Goal: Information Seeking & Learning: Learn about a topic

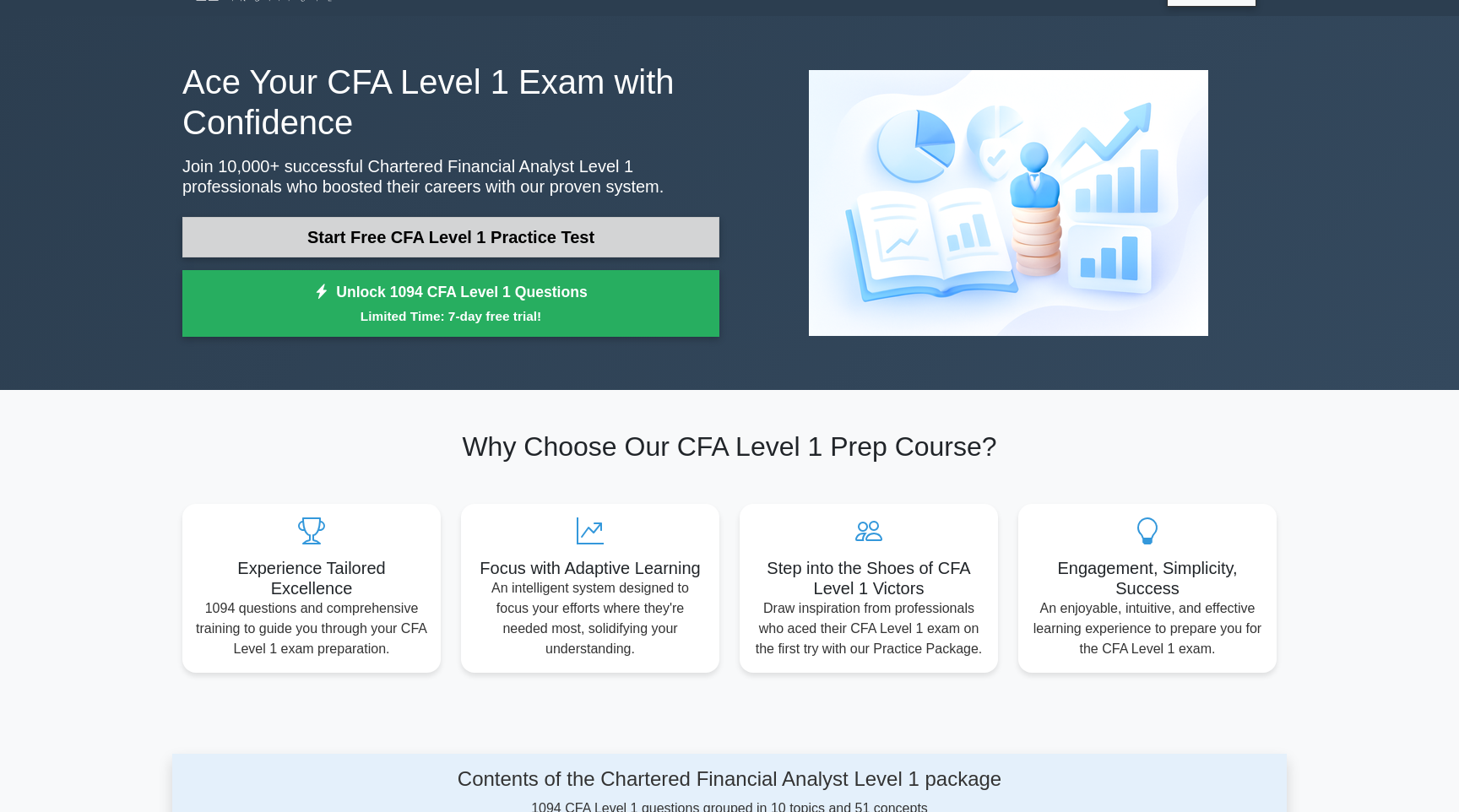
click at [514, 231] on link "Start Free CFA Level 1 Practice Test" at bounding box center [450, 237] width 537 height 41
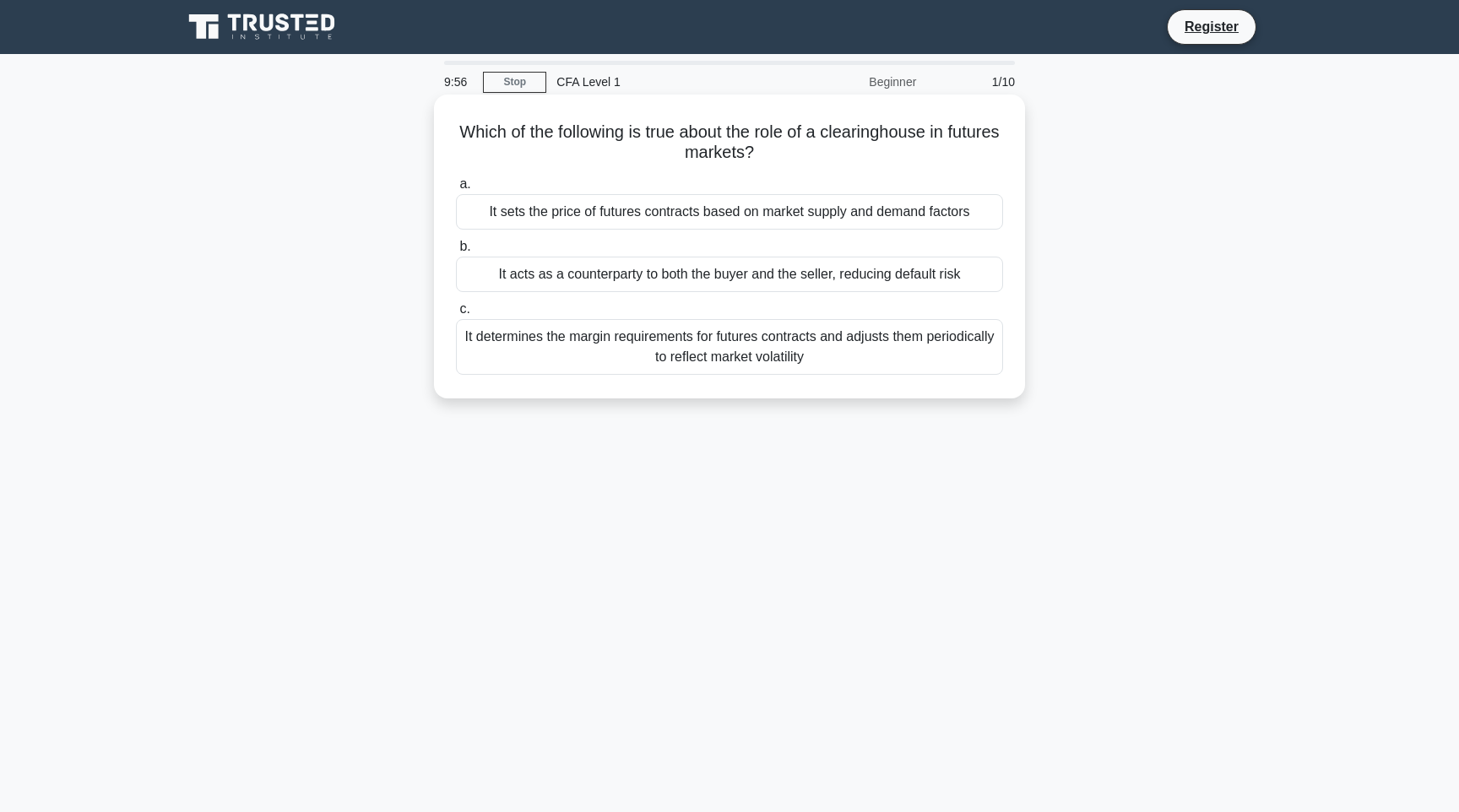
click at [750, 278] on div "It acts as a counterparty to both the buyer and the seller, reducing default ri…" at bounding box center [730, 274] width 547 height 35
click at [456, 252] on input "b. It acts as a counterparty to both the buyer and the seller, reducing default…" at bounding box center [456, 246] width 0 height 11
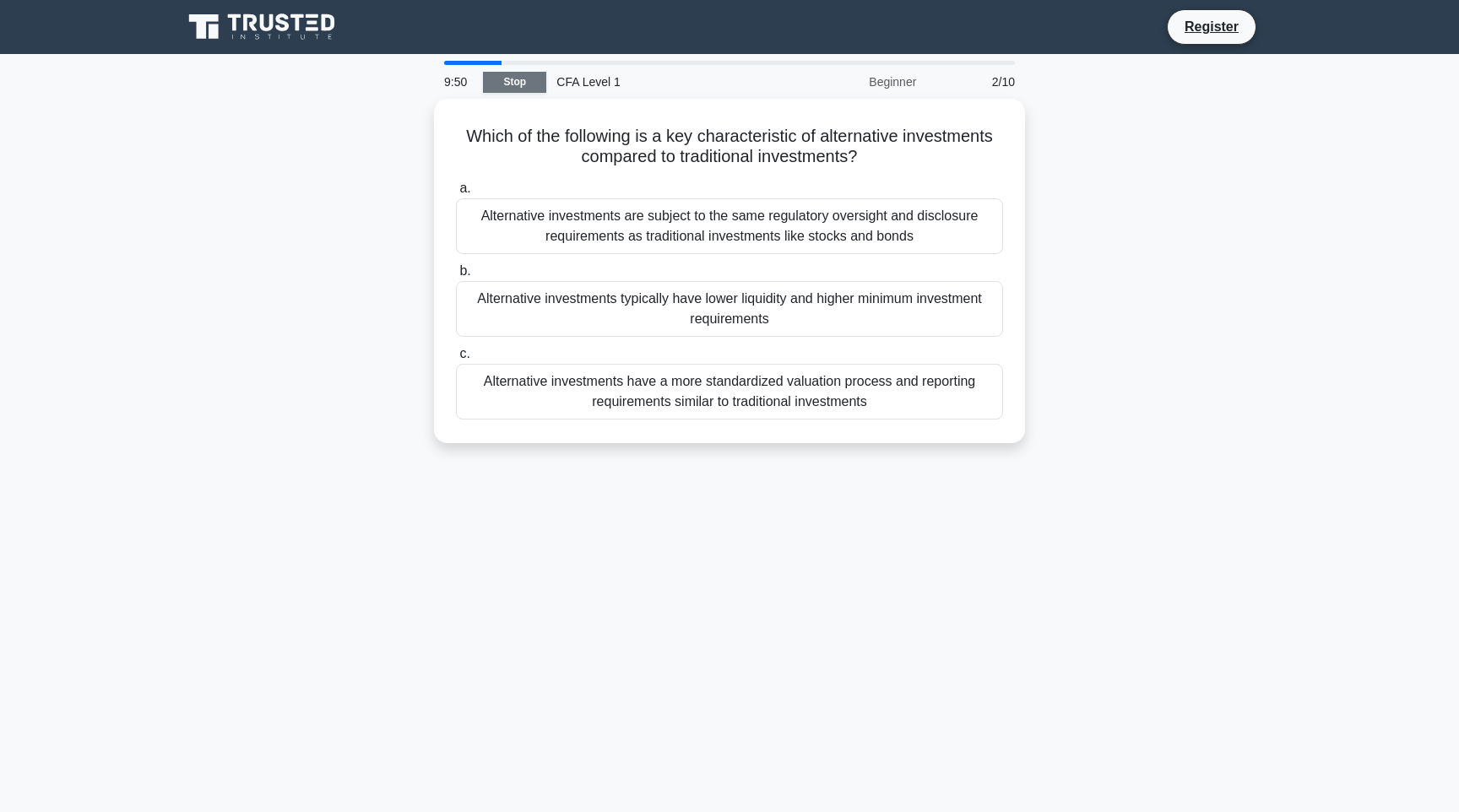
click at [531, 86] on link "Stop" at bounding box center [514, 82] width 63 height 21
